Goal: Transaction & Acquisition: Book appointment/travel/reservation

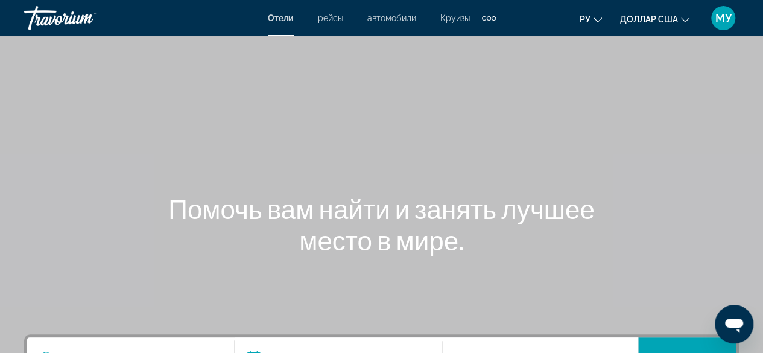
click at [328, 22] on font "рейсы" at bounding box center [330, 18] width 25 height 10
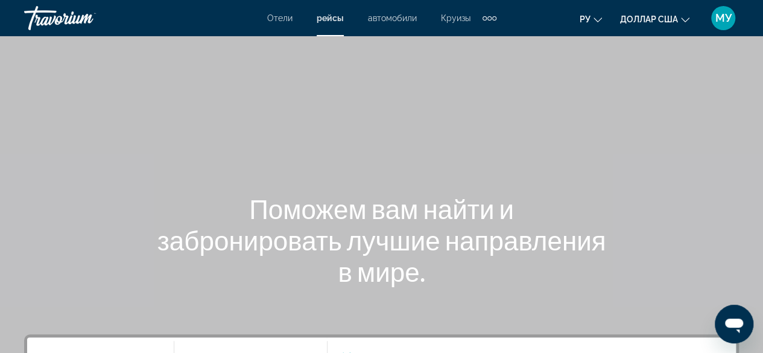
click at [393, 15] on font "автомобили" at bounding box center [392, 18] width 49 height 10
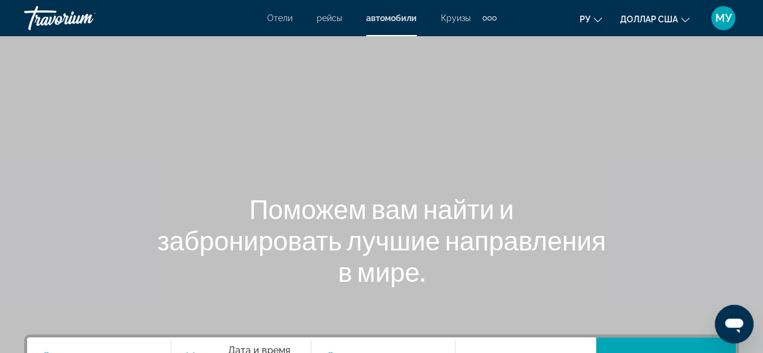
click at [457, 21] on font "Круизы" at bounding box center [456, 18] width 30 height 10
click at [487, 21] on div "Дополнительные элементы навигации" at bounding box center [490, 18] width 14 height 18
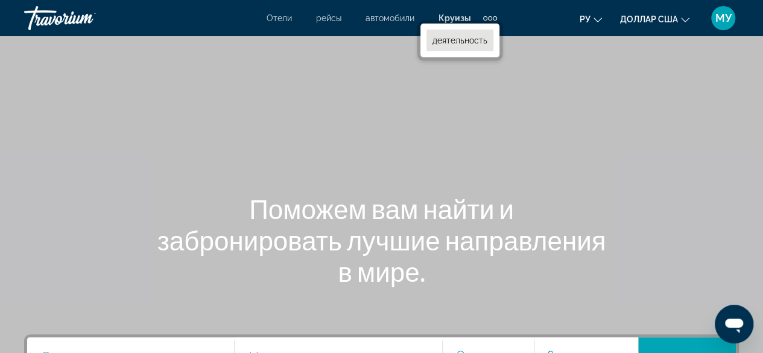
click at [482, 39] on font "деятельность" at bounding box center [460, 41] width 55 height 10
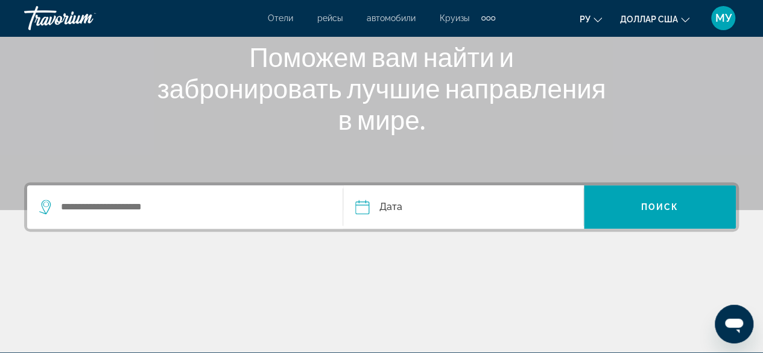
scroll to position [181, 0]
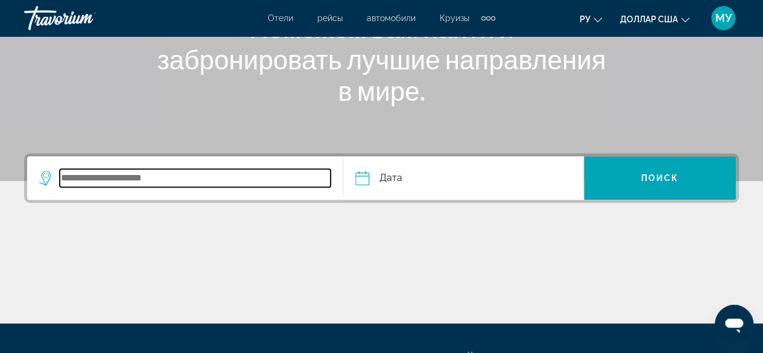
click at [101, 170] on input "Search widget" at bounding box center [195, 178] width 271 height 18
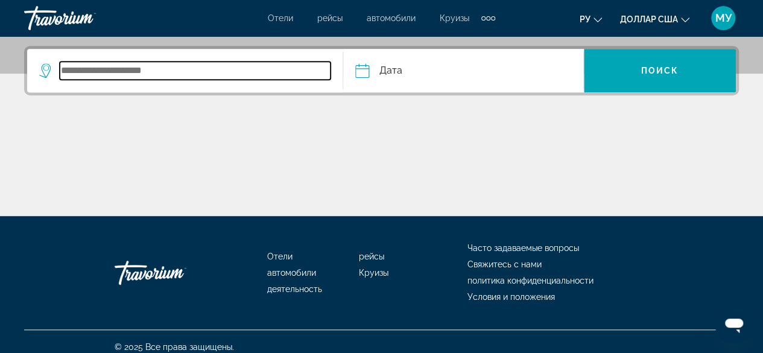
scroll to position [294, 0]
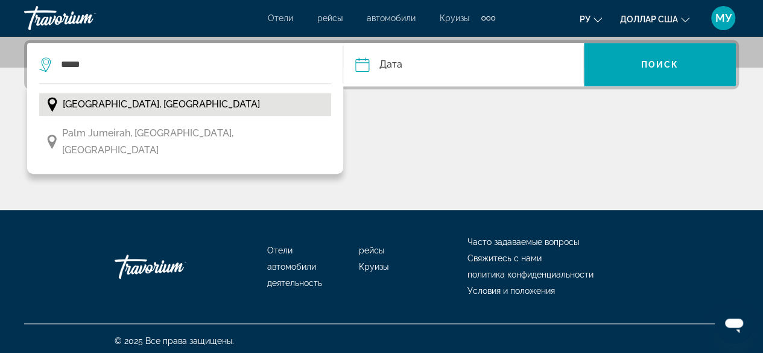
click at [200, 105] on button "[GEOGRAPHIC_DATA], [GEOGRAPHIC_DATA]" at bounding box center [185, 104] width 292 height 23
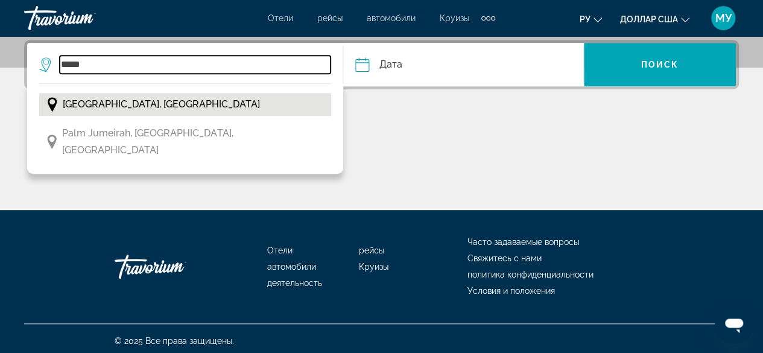
type input "**********"
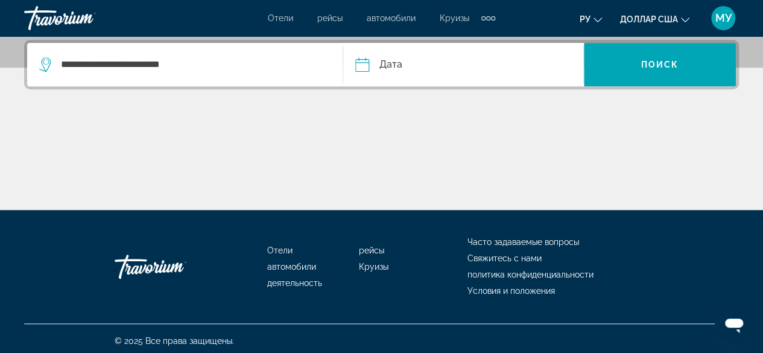
click at [437, 64] on input "Date" at bounding box center [411, 66] width 119 height 47
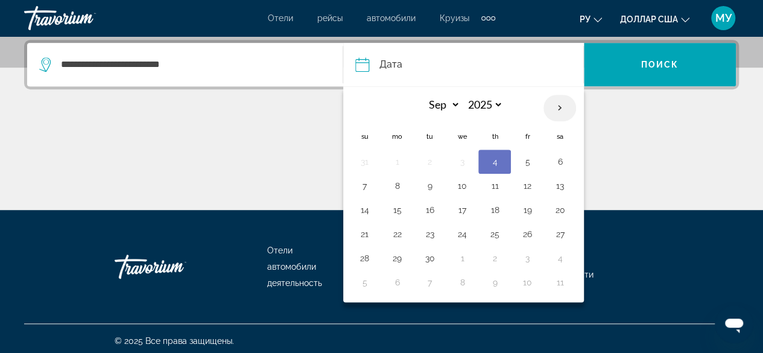
click at [554, 104] on th "Next month" at bounding box center [560, 108] width 33 height 27
select select "*"
click at [463, 211] on button "15" at bounding box center [461, 209] width 19 height 17
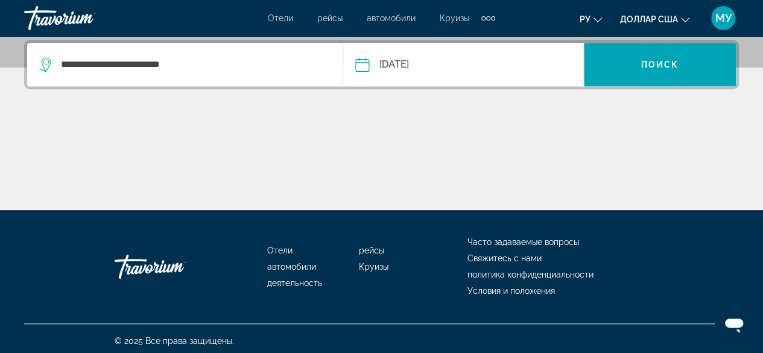
click at [469, 66] on input "**********" at bounding box center [411, 66] width 119 height 47
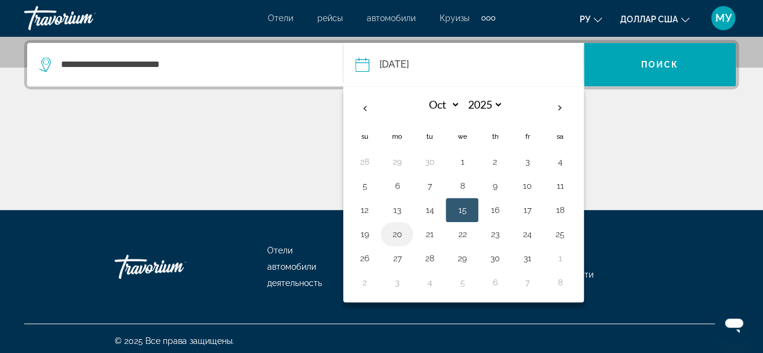
click at [393, 234] on button "20" at bounding box center [396, 234] width 19 height 17
type input "**********"
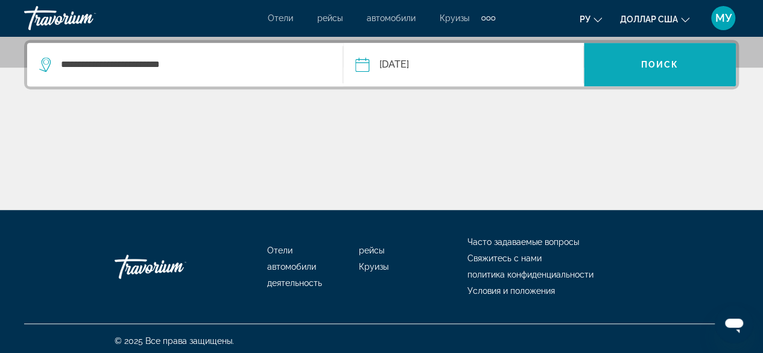
click at [665, 60] on span "Поиск" at bounding box center [660, 65] width 38 height 10
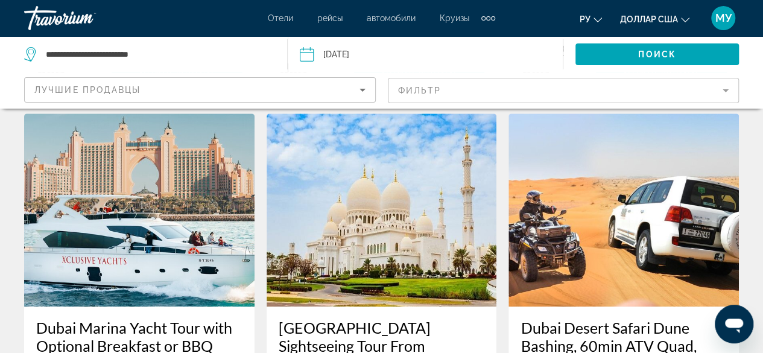
scroll to position [603, 0]
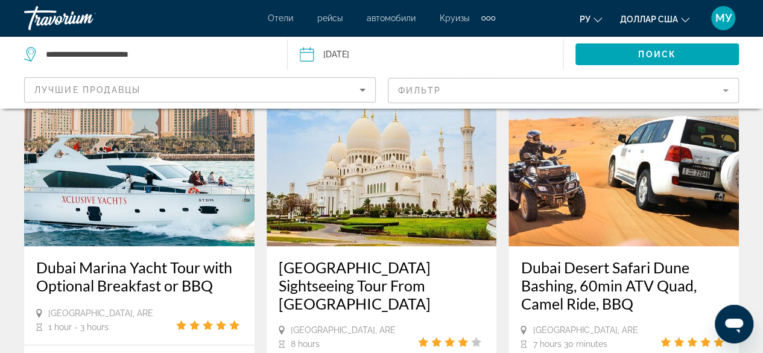
click at [269, 11] on div "Отели рейсы автомобили Круизы деятельность Отели рейсы автомобили Круизы деятел…" at bounding box center [381, 17] width 227 height 19
click at [279, 13] on font "Отели" at bounding box center [280, 18] width 25 height 10
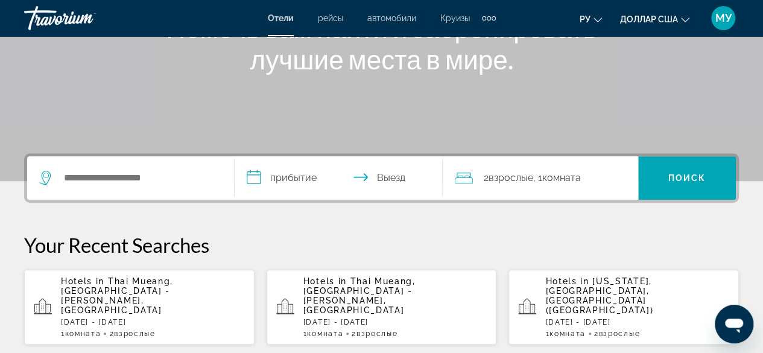
click at [154, 189] on div "Search widget" at bounding box center [130, 177] width 183 height 43
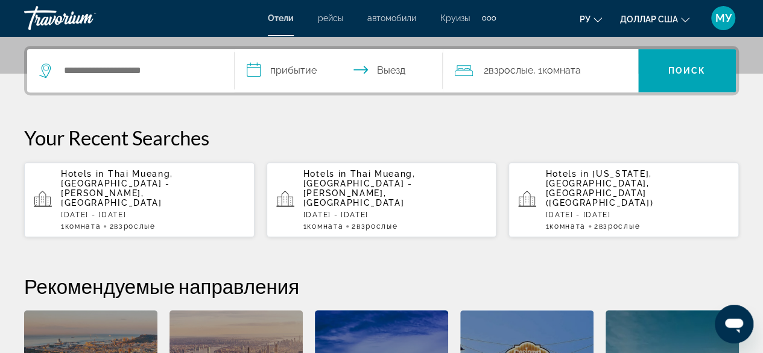
scroll to position [294, 0]
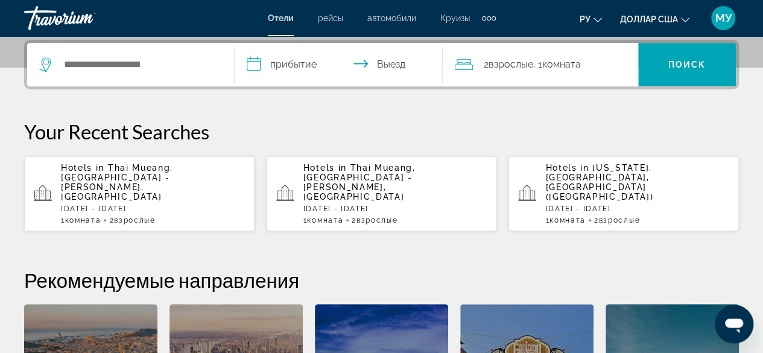
click at [77, 74] on div "Search widget" at bounding box center [130, 64] width 183 height 43
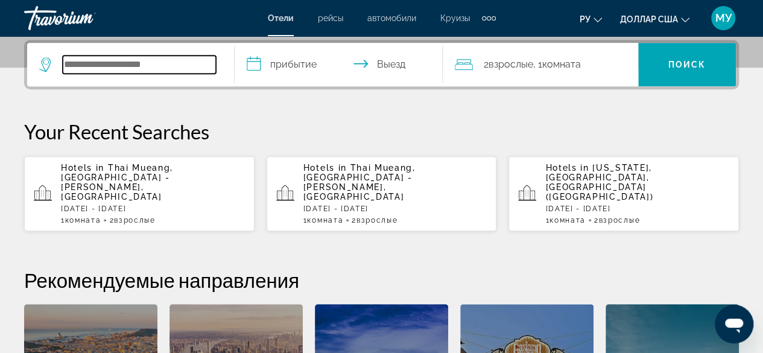
click at [146, 69] on input "Search widget" at bounding box center [139, 64] width 153 height 18
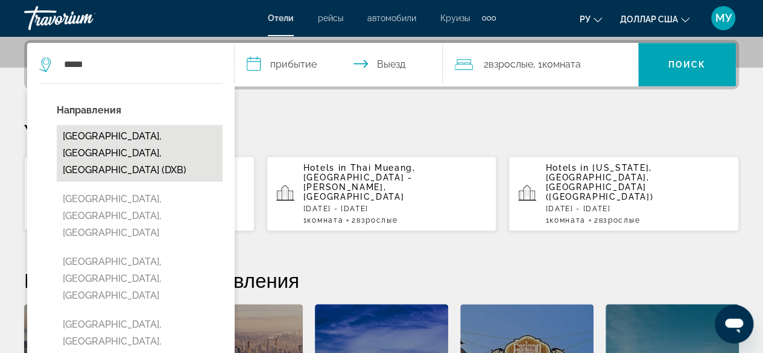
click at [187, 139] on button "[GEOGRAPHIC_DATA], [GEOGRAPHIC_DATA], [GEOGRAPHIC_DATA] (DXB)" at bounding box center [140, 153] width 166 height 57
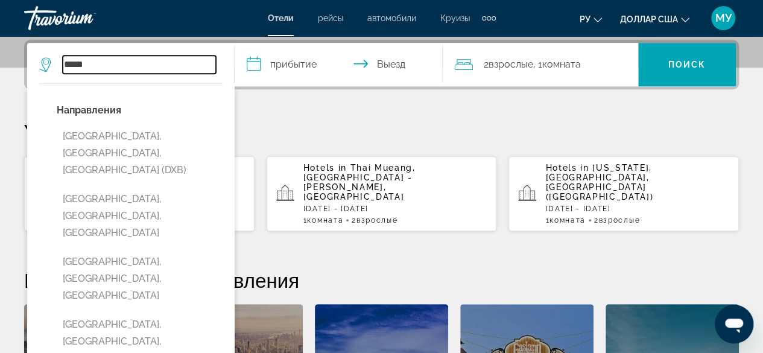
type input "**********"
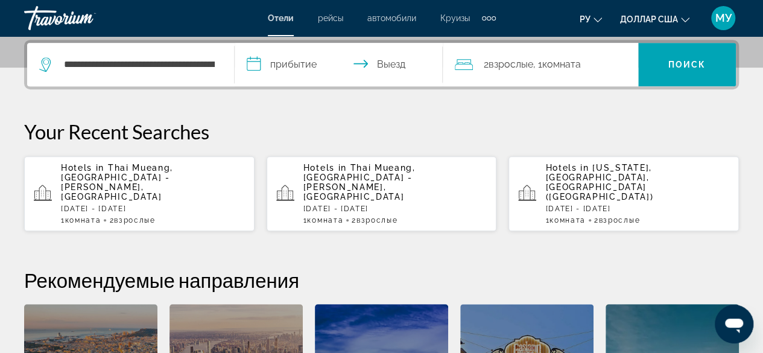
click at [291, 57] on input "**********" at bounding box center [341, 66] width 212 height 47
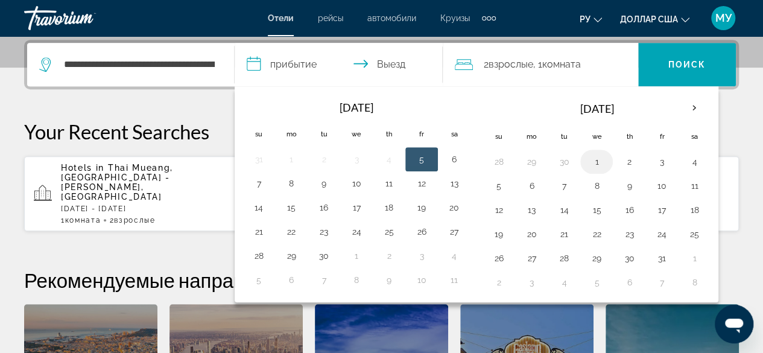
click at [594, 159] on button "1" at bounding box center [596, 161] width 19 height 17
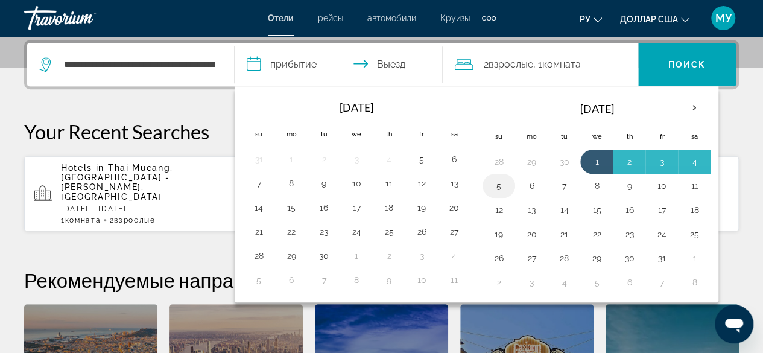
click at [495, 183] on button "5" at bounding box center [498, 185] width 19 height 17
type input "**********"
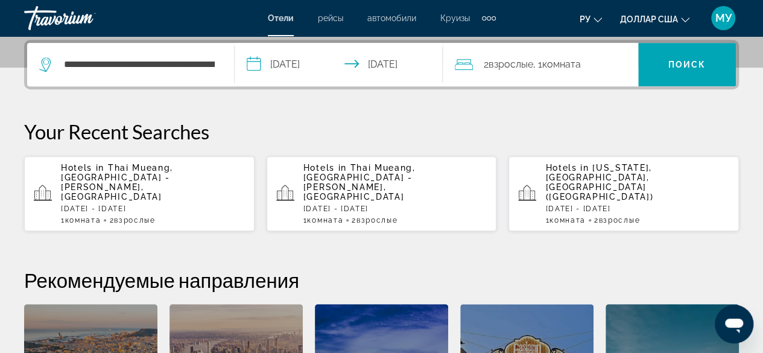
click at [531, 62] on span "Взрослые" at bounding box center [511, 64] width 45 height 11
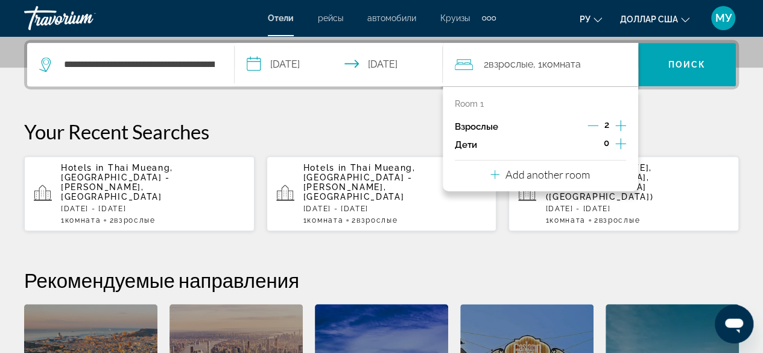
click at [618, 142] on icon "Increment children" at bounding box center [620, 143] width 11 height 14
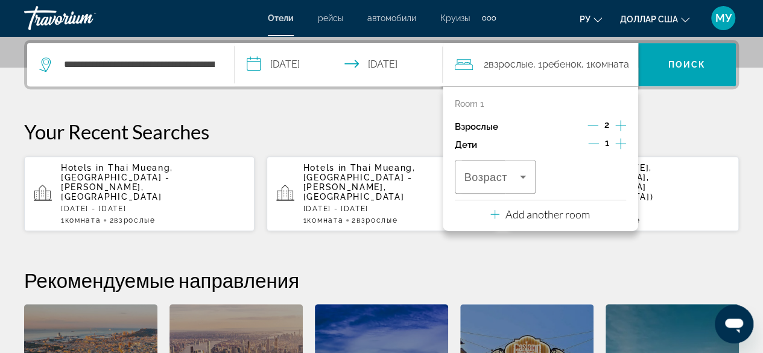
click at [619, 142] on icon "Increment children" at bounding box center [620, 143] width 11 height 11
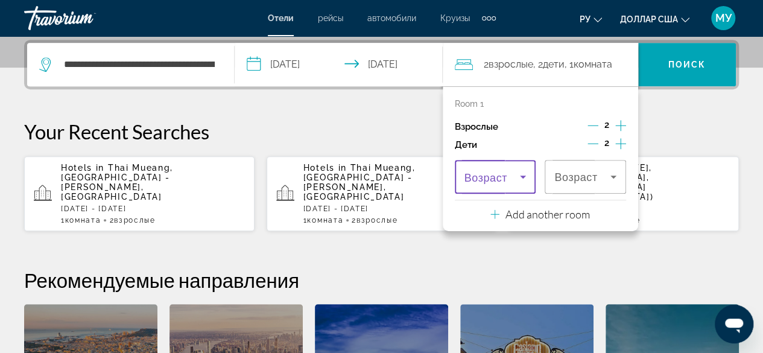
click at [526, 174] on icon "Travelers: 2 adults, 2 children" at bounding box center [523, 177] width 14 height 14
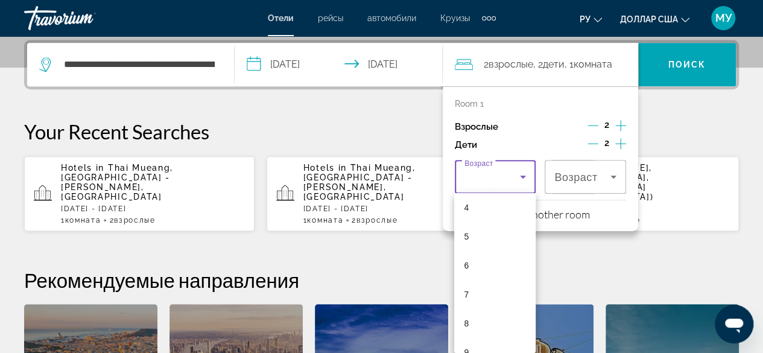
scroll to position [145, 0]
click at [466, 328] on font "9" at bounding box center [466, 328] width 5 height 10
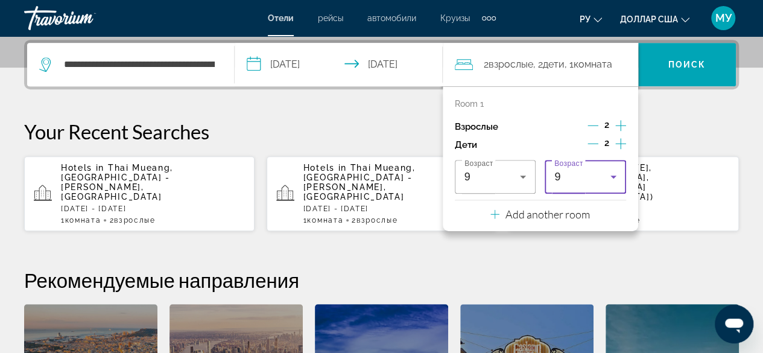
click at [618, 177] on icon "Travelers: 2 adults, 2 children" at bounding box center [613, 177] width 14 height 14
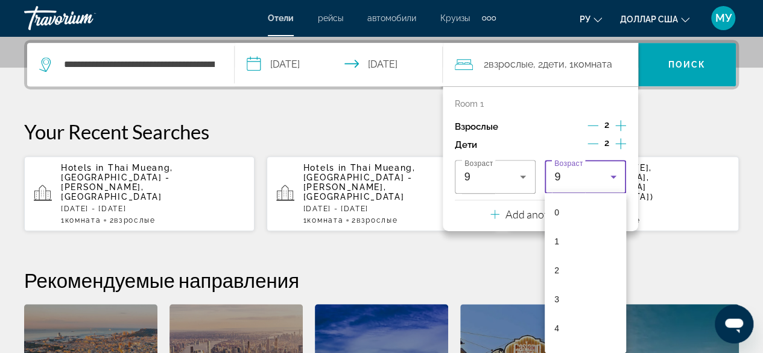
scroll to position [135, 0]
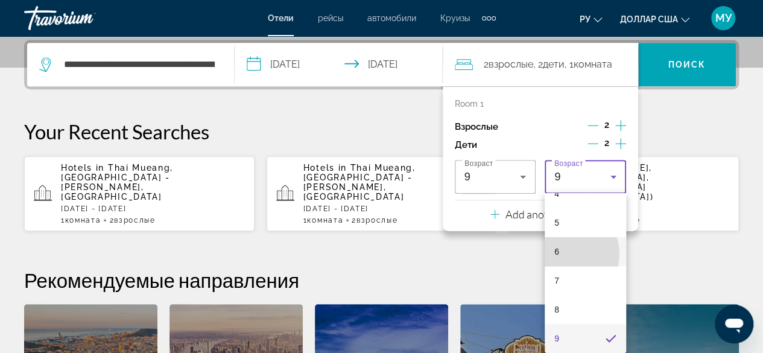
click at [565, 254] on mat-option "6" at bounding box center [585, 251] width 81 height 29
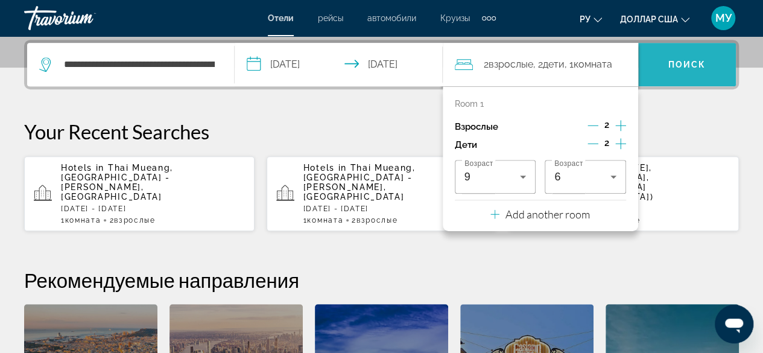
click at [673, 67] on span "Поиск" at bounding box center [687, 65] width 38 height 10
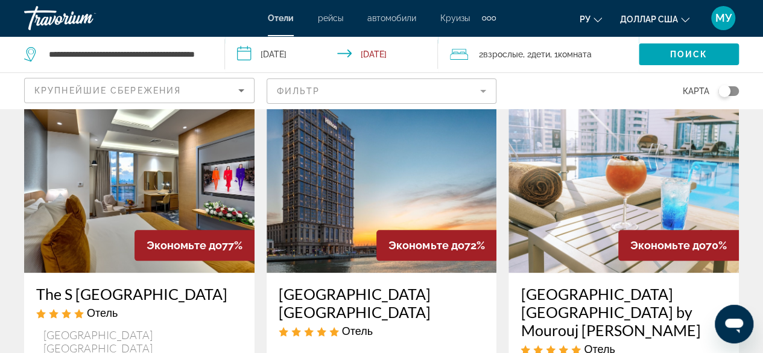
scroll to position [543, 0]
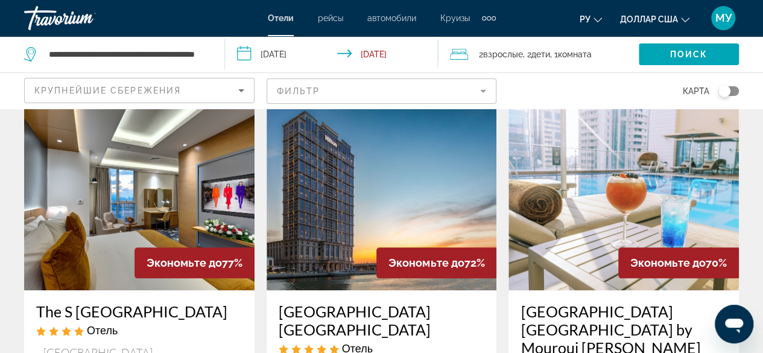
click at [607, 167] on img "Основное содержание" at bounding box center [624, 193] width 230 height 193
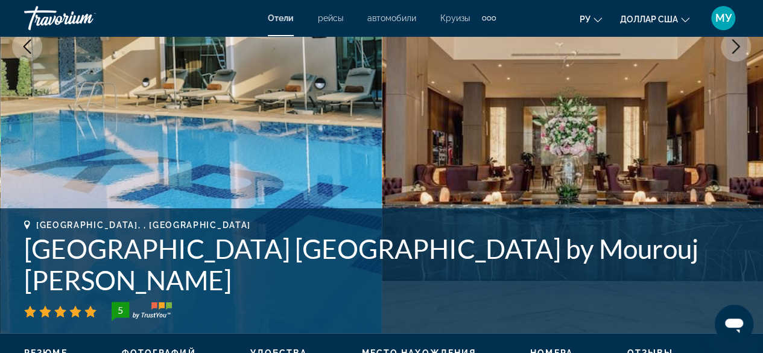
scroll to position [302, 0]
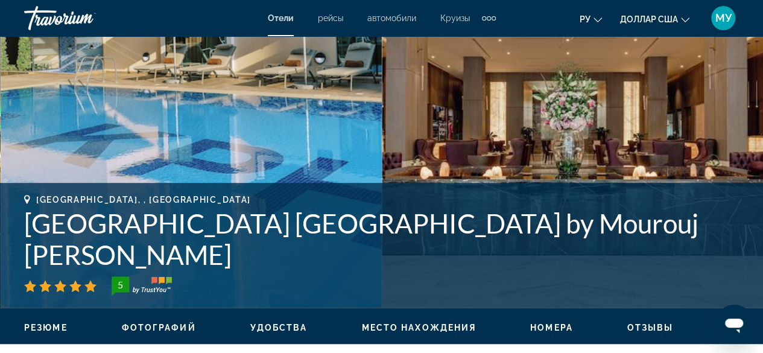
click at [579, 144] on img "Основное содержание" at bounding box center [573, 21] width 382 height 573
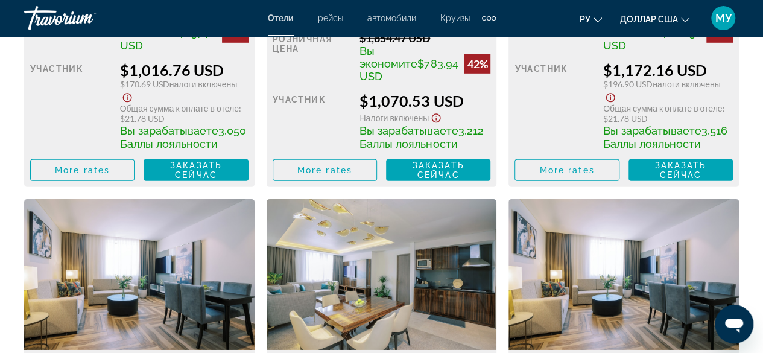
scroll to position [3918, 0]
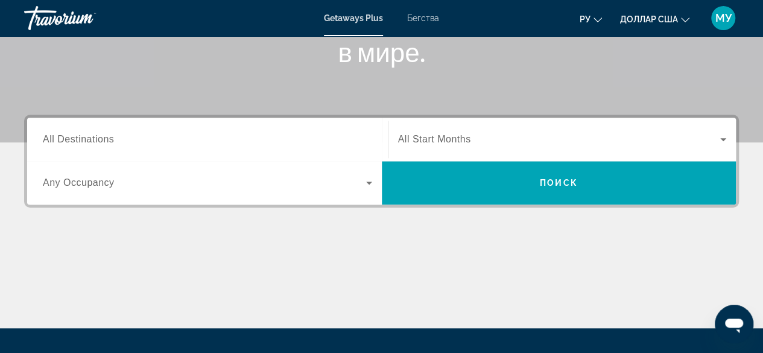
scroll to position [241, 0]
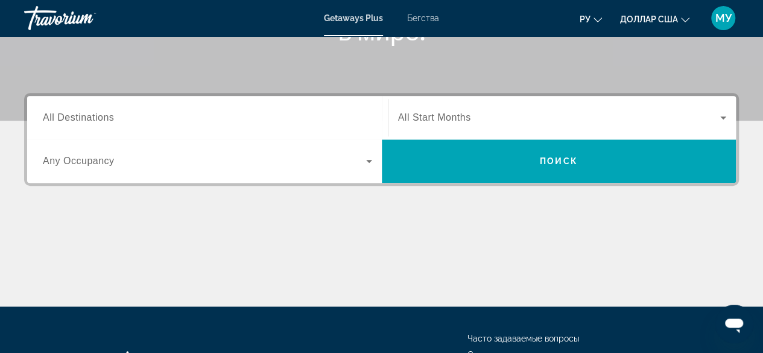
click at [368, 162] on icon "Виджет поиска" at bounding box center [369, 161] width 6 height 3
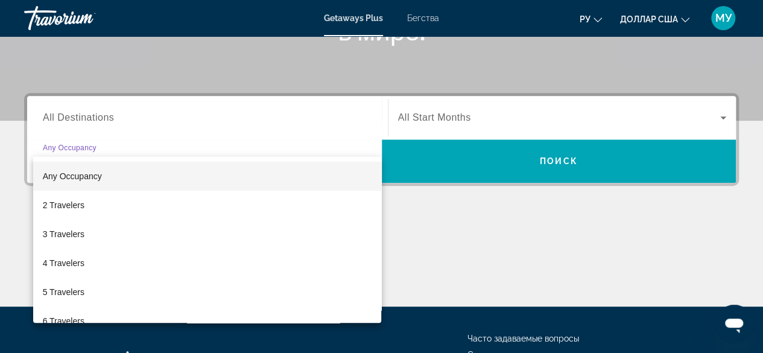
scroll to position [294, 0]
